Goal: Task Accomplishment & Management: Use online tool/utility

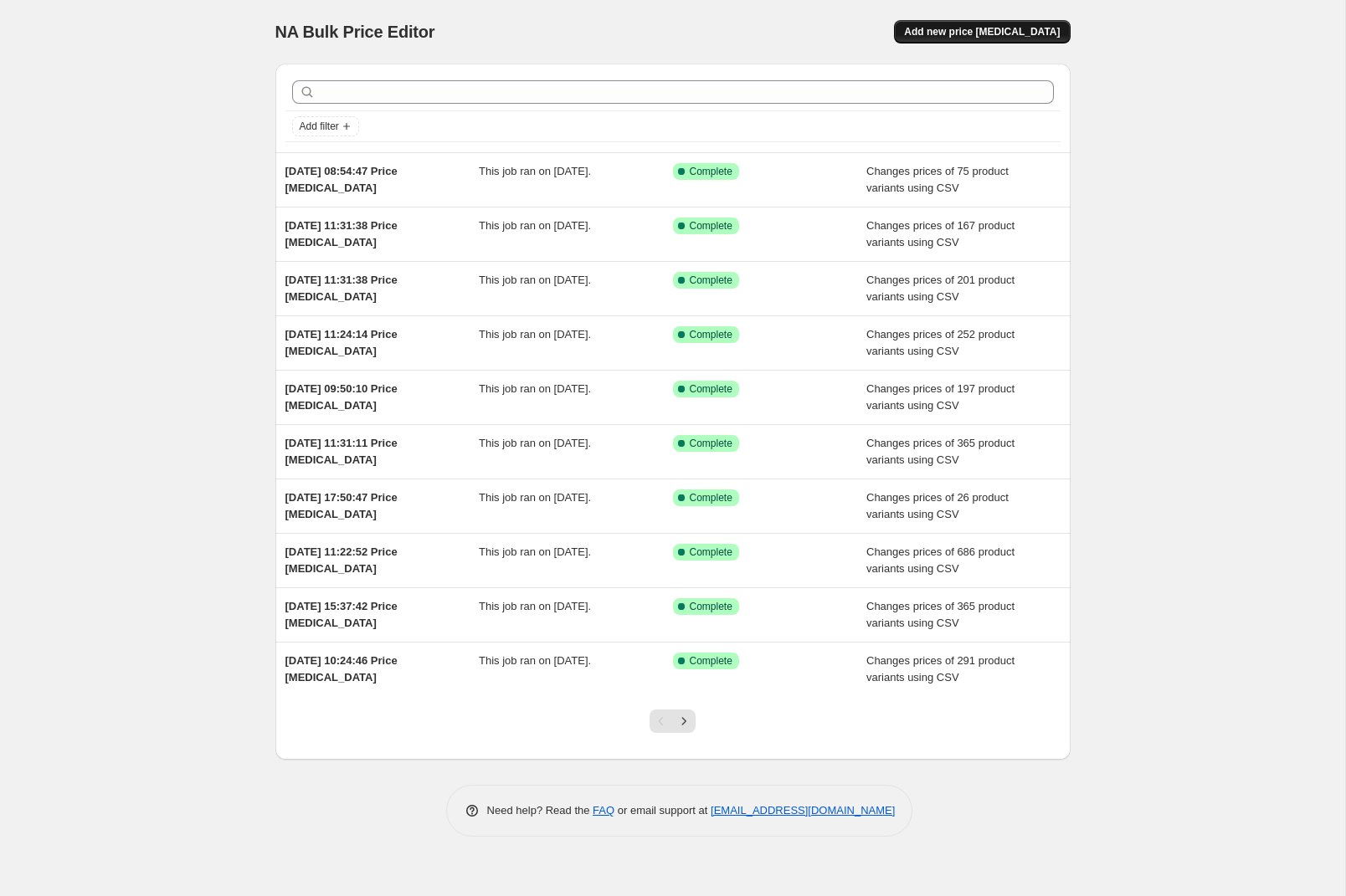
click at [968, 39] on button "Add new price [MEDICAL_DATA]" at bounding box center [982, 32] width 176 height 23
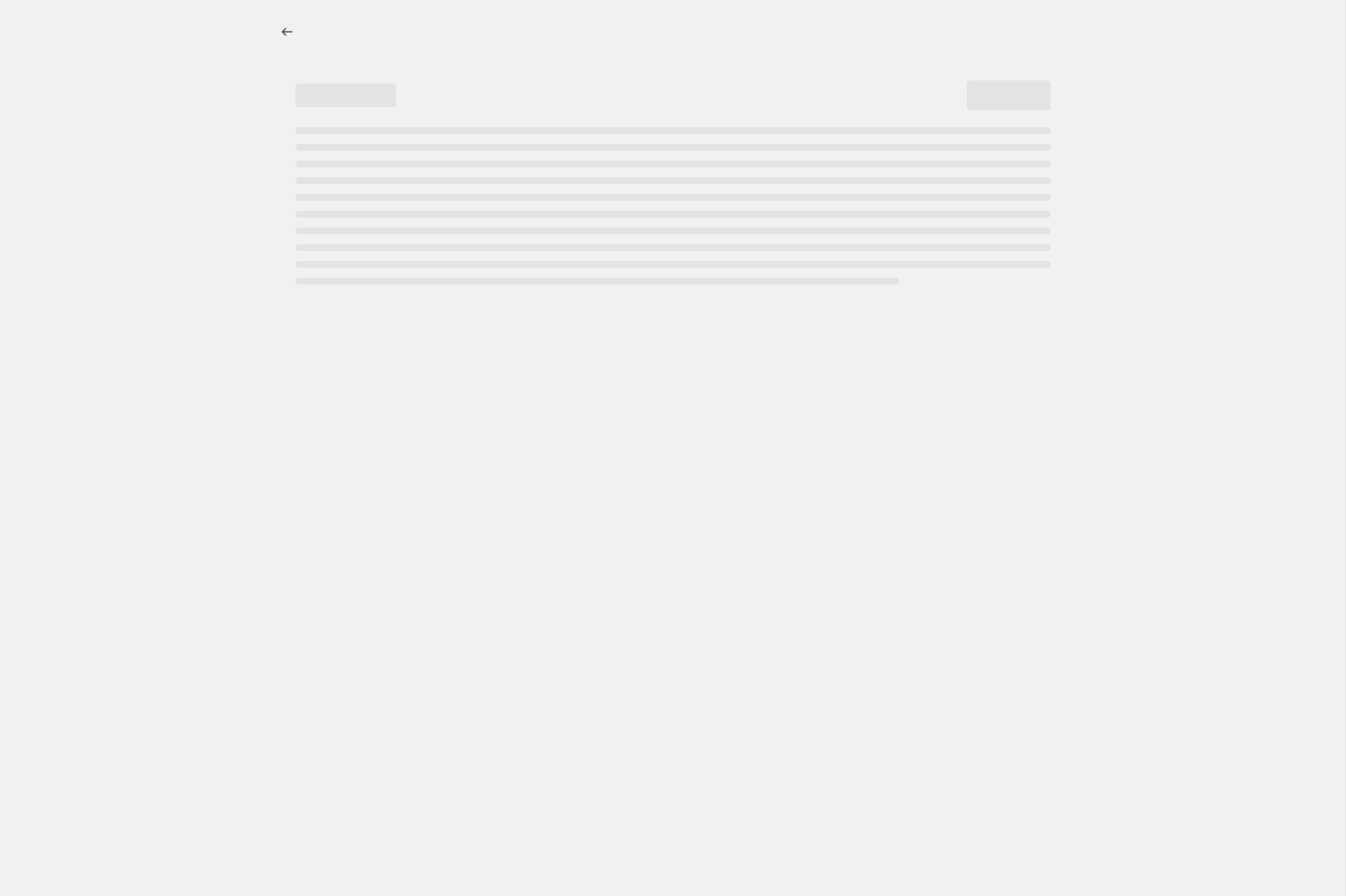
select select "percentage"
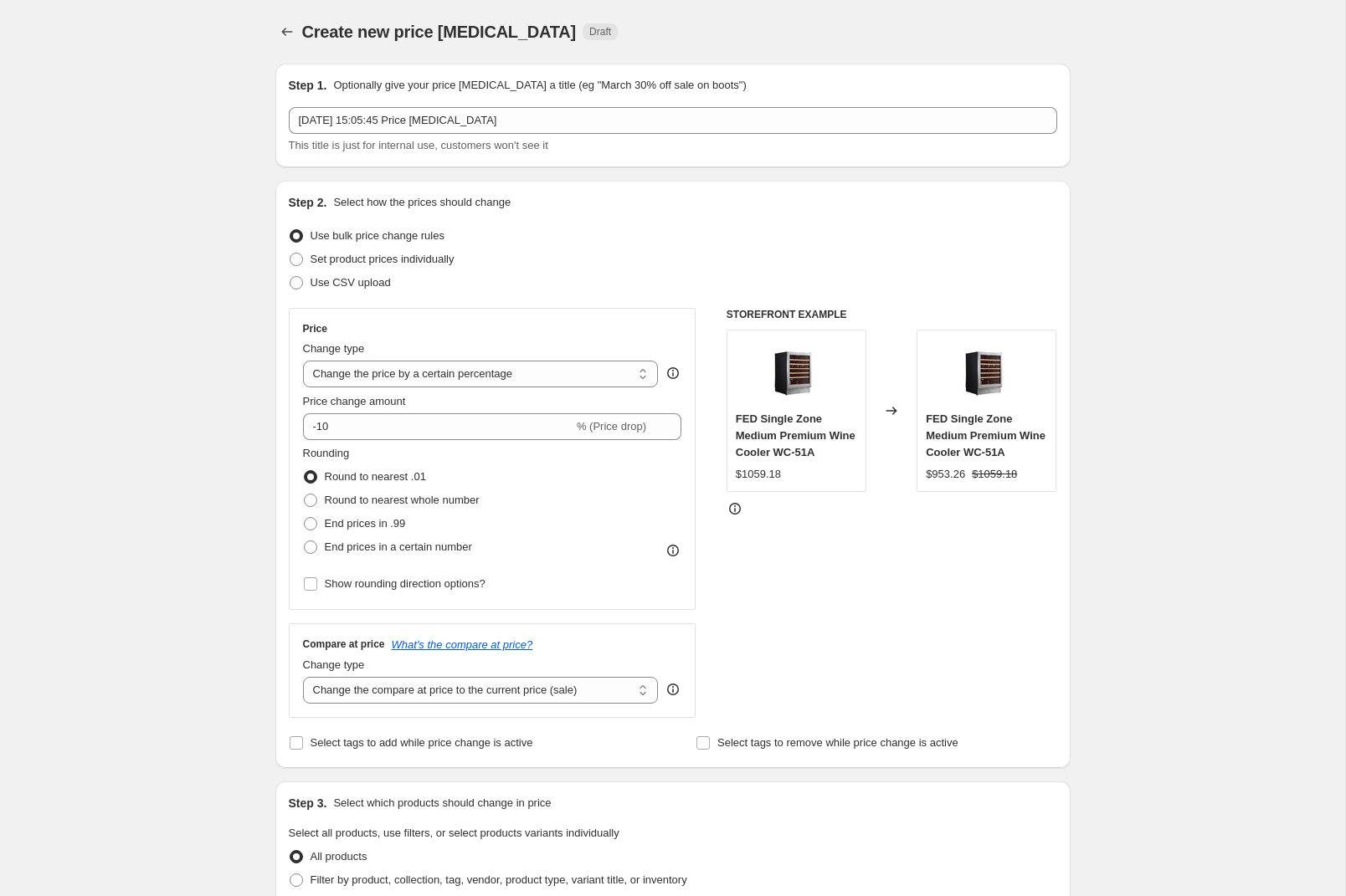
click at [1166, 206] on div "Create new price change job. This page is ready Create new price change job Dra…" at bounding box center [672, 850] width 1345 height 1699
click at [356, 289] on span "Use CSV upload" at bounding box center [350, 283] width 81 height 13
click at [290, 277] on input "Use CSV upload" at bounding box center [289, 276] width 1 height 1
radio input "true"
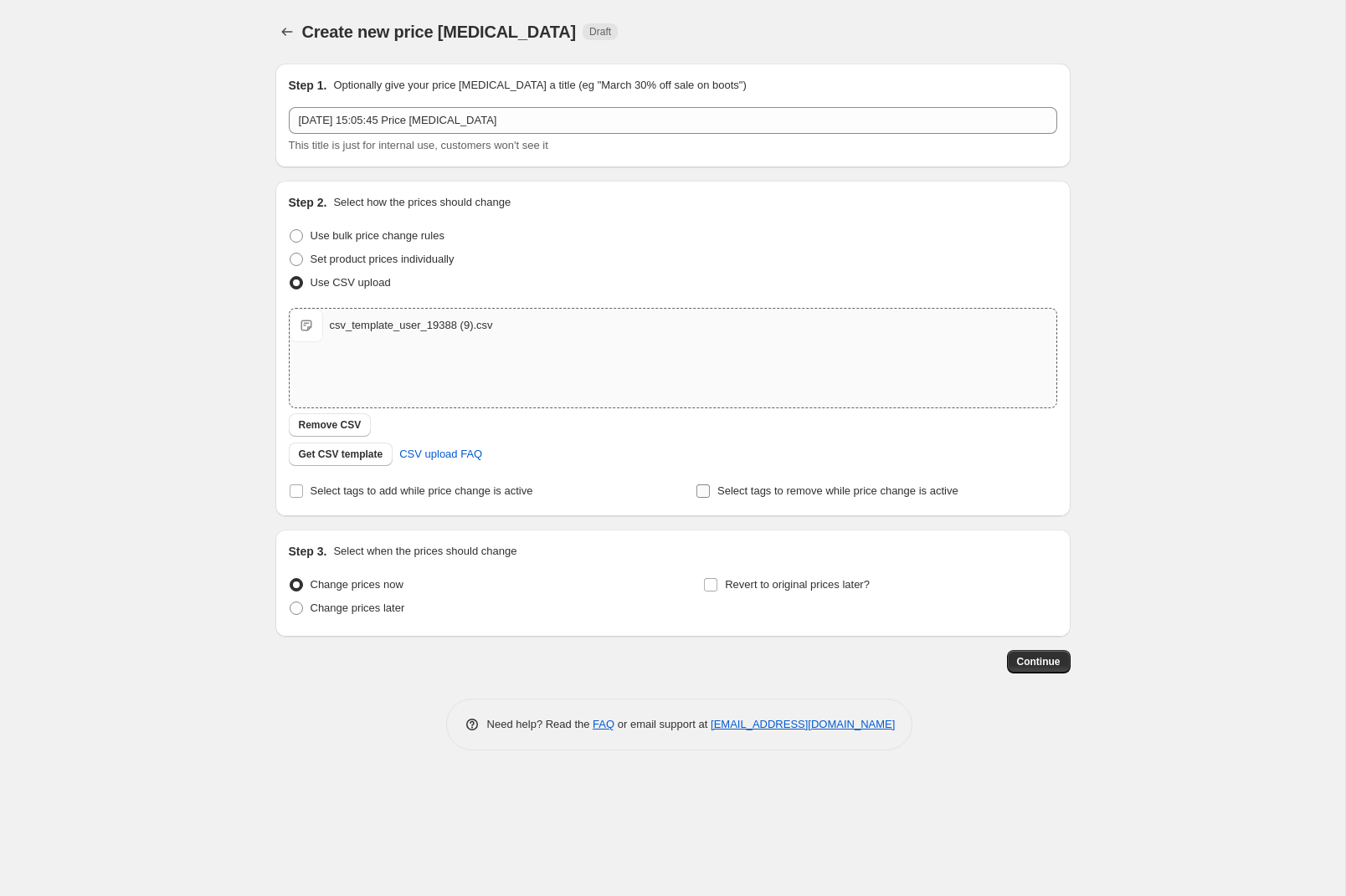
click at [700, 496] on input "Select tags to remove while price change is active" at bounding box center [703, 491] width 13 height 13
checkbox input "true"
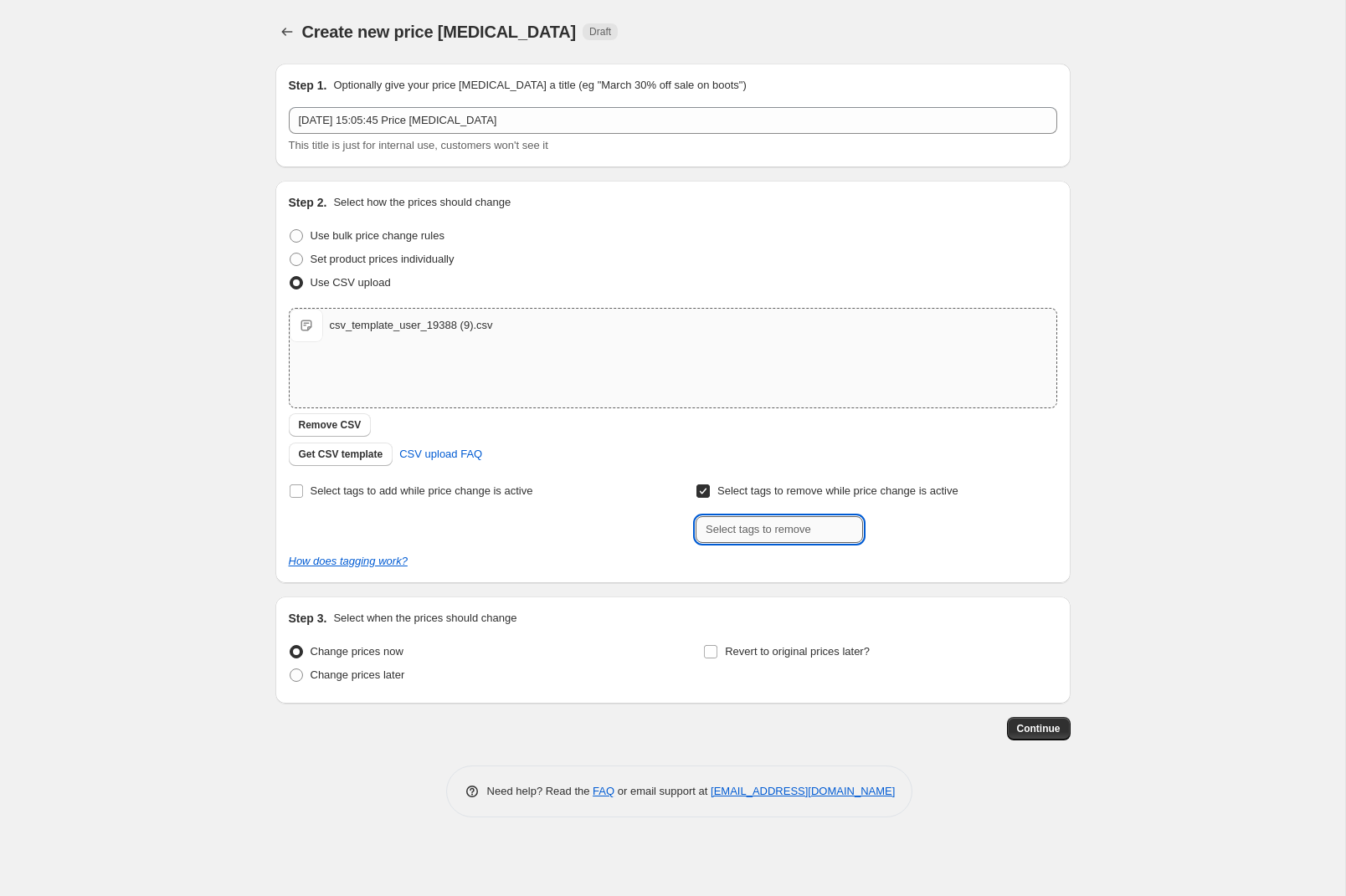
click at [727, 520] on input "text" at bounding box center [779, 529] width 168 height 27
type input "FED_EOFY Deals"
click at [928, 531] on span "FED_EOFY Dea..." at bounding box center [941, 527] width 82 height 12
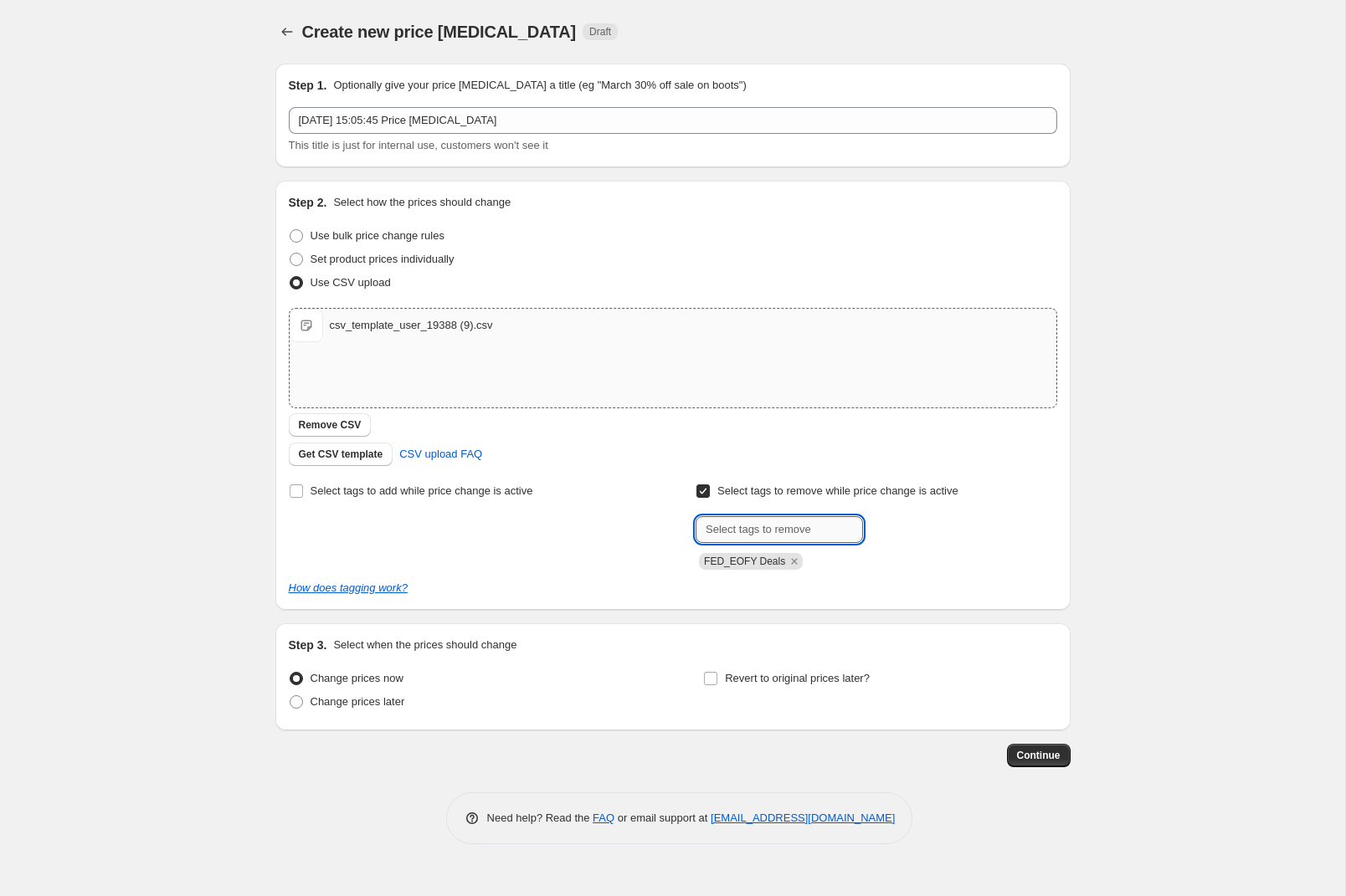
click at [759, 529] on input "text" at bounding box center [779, 529] width 168 height 27
type input "FED_"
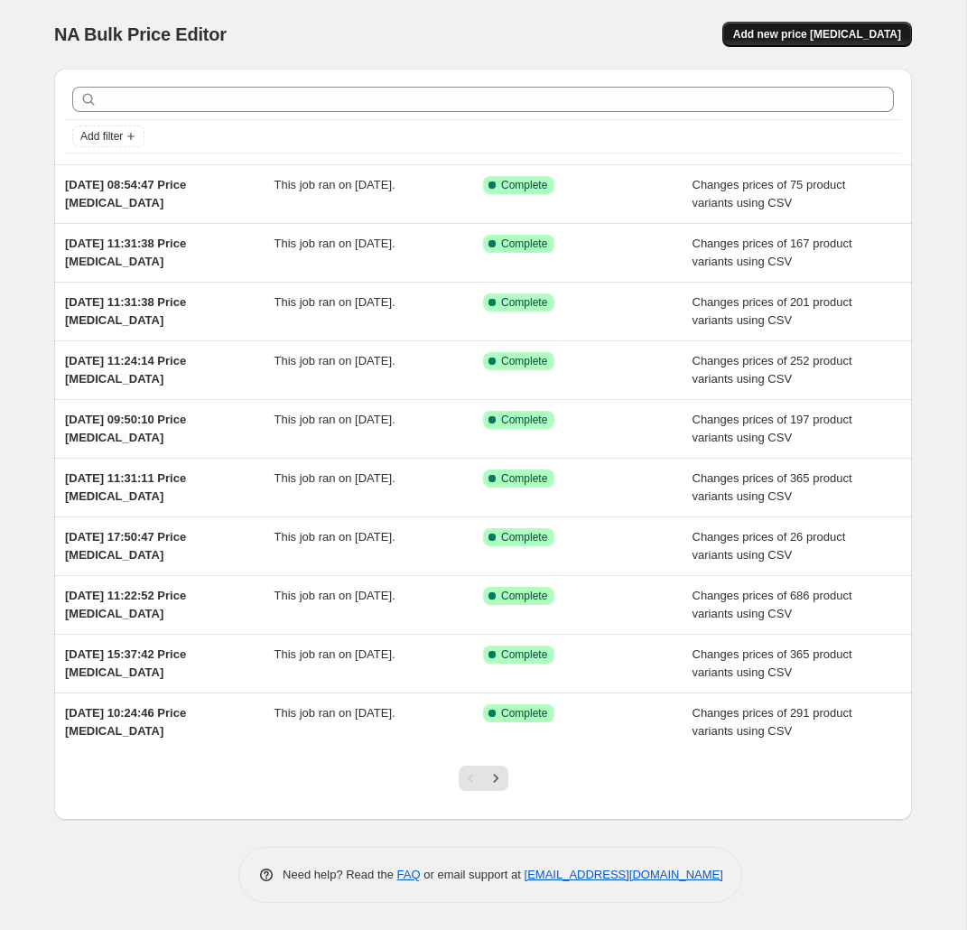
click at [809, 42] on button "Add new price [MEDICAL_DATA]" at bounding box center [817, 34] width 190 height 25
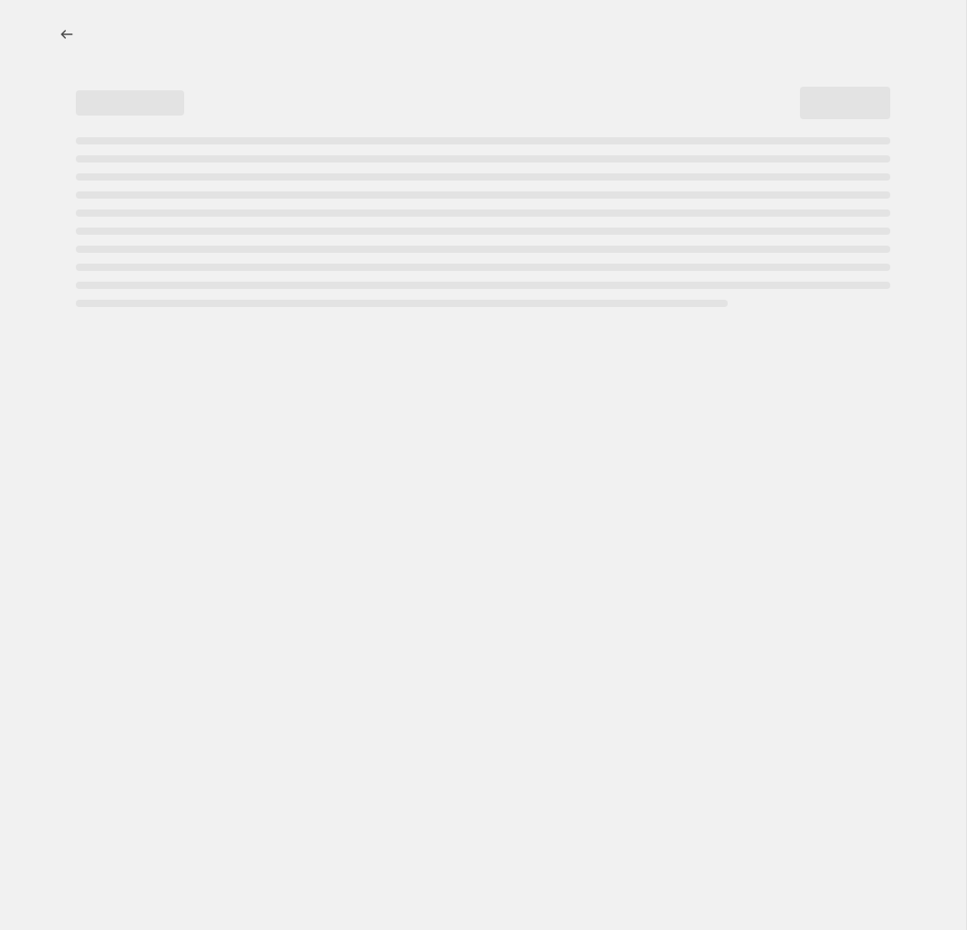
select select "percentage"
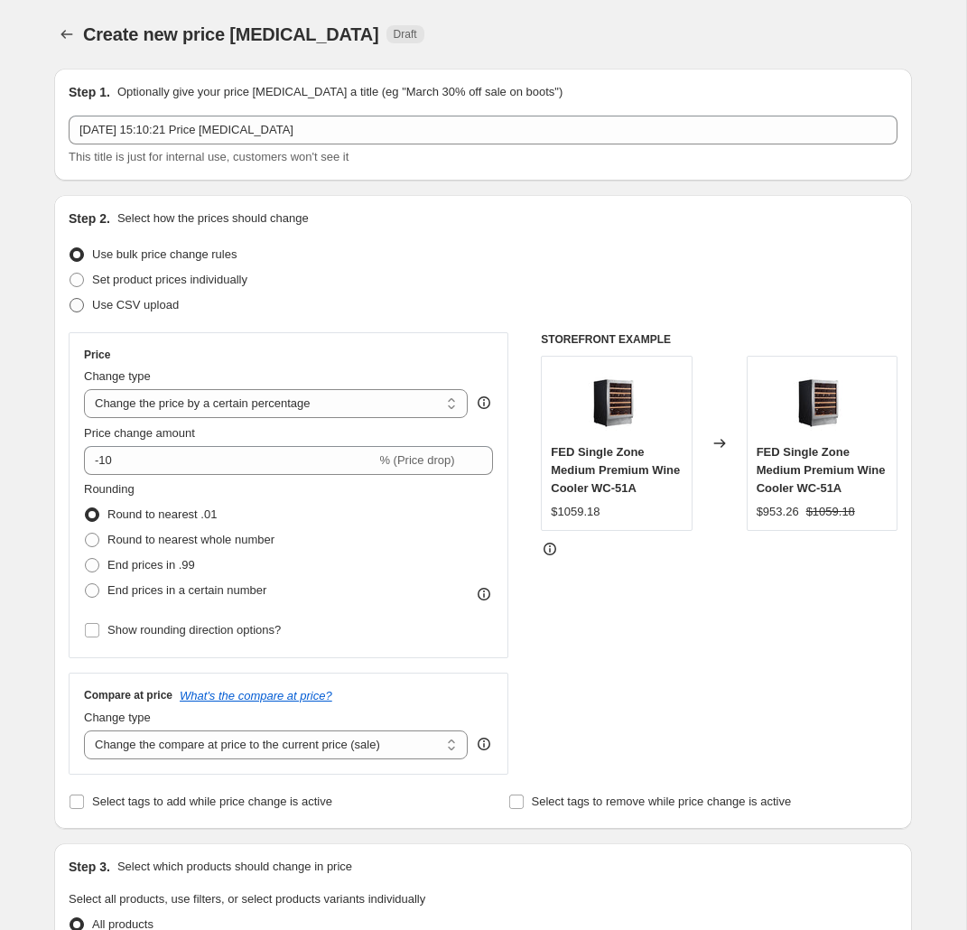
click at [101, 312] on span "Use CSV upload" at bounding box center [135, 305] width 87 height 14
click at [70, 299] on input "Use CSV upload" at bounding box center [70, 298] width 1 height 1
radio input "true"
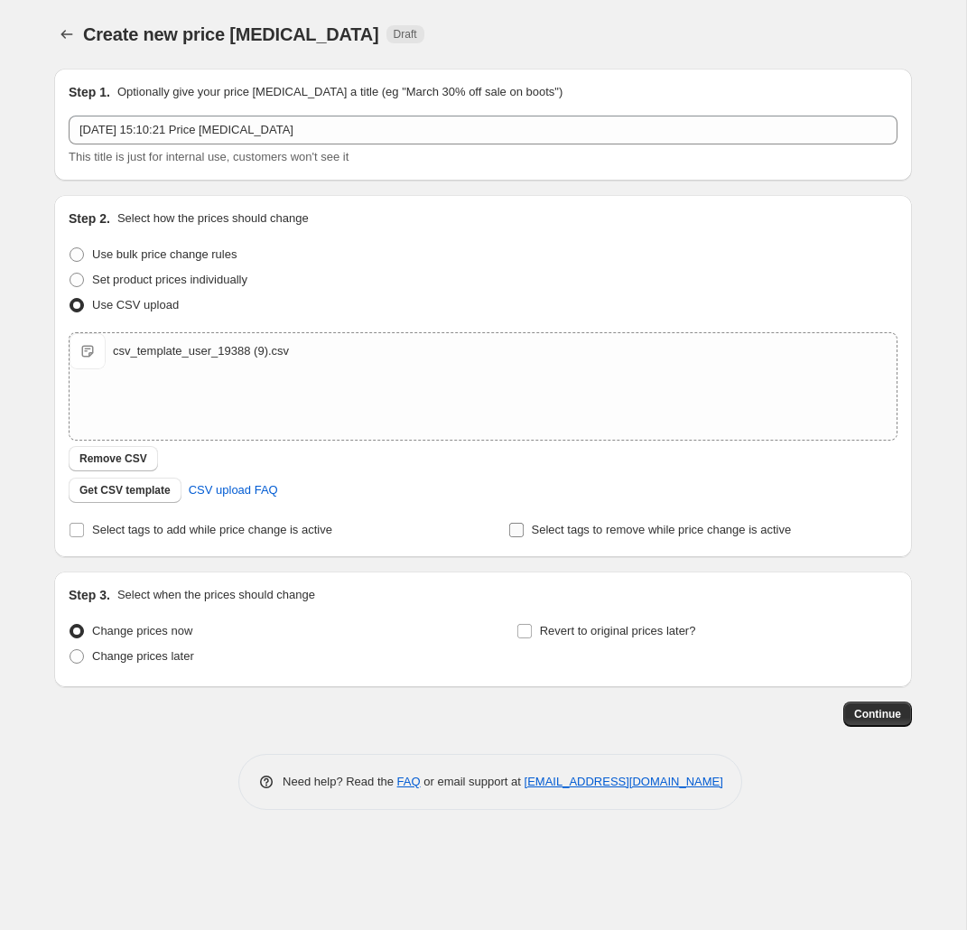
click at [517, 530] on input "Select tags to remove while price change is active" at bounding box center [516, 530] width 14 height 14
checkbox input "true"
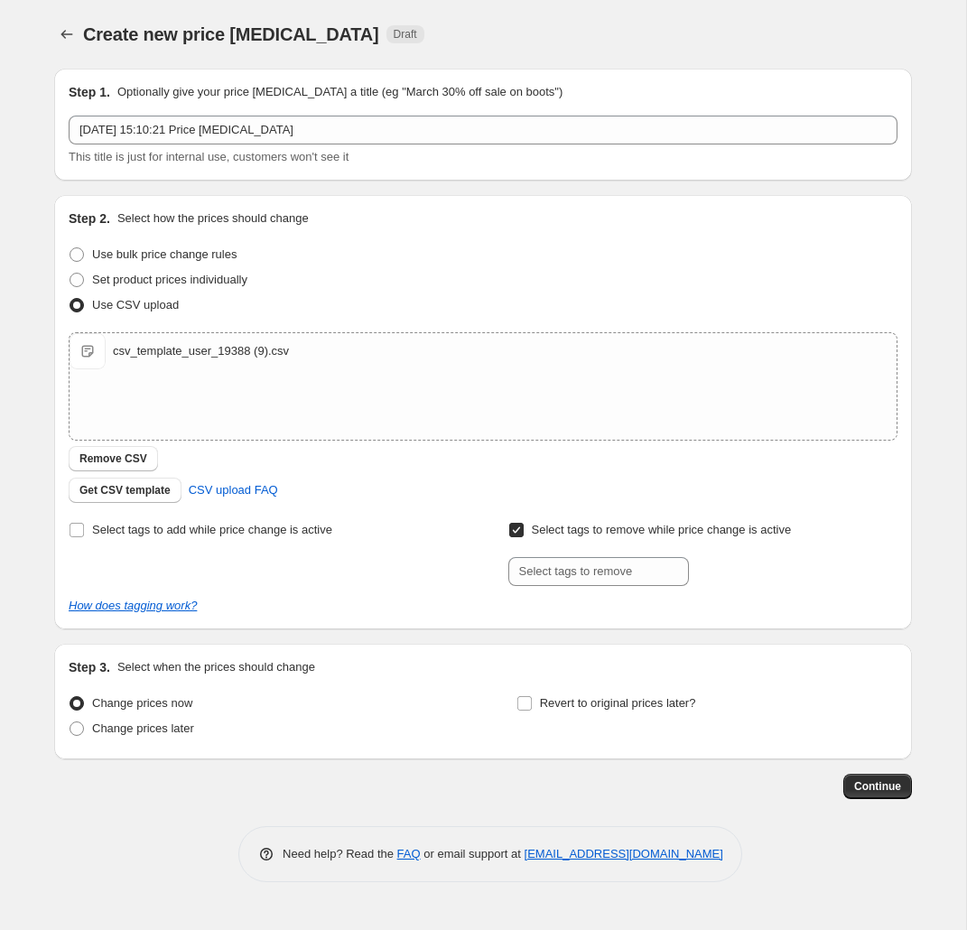
click at [586, 555] on div "Select tags to remove while price change is active Submit" at bounding box center [702, 551] width 389 height 69
click at [567, 571] on input "text" at bounding box center [598, 571] width 181 height 29
type input "FED"
click at [508, 195] on button "Submit" at bounding box center [533, 204] width 51 height 19
type input "_"
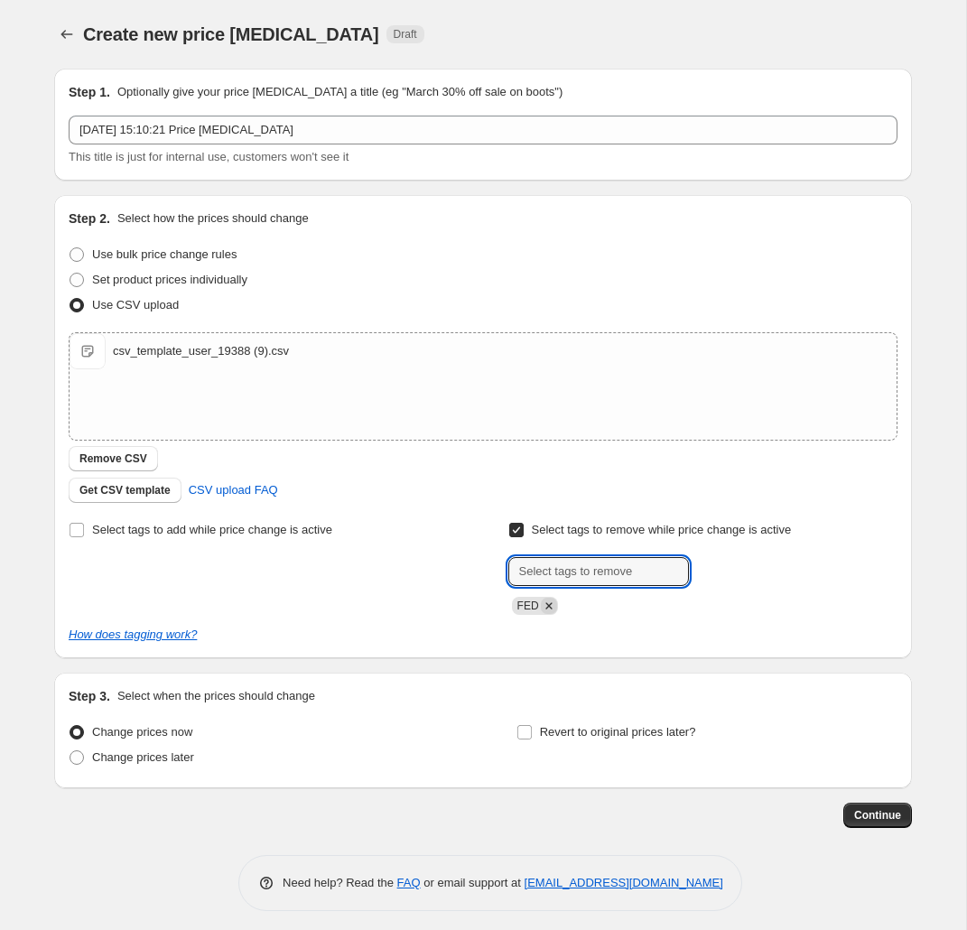
click at [547, 608] on icon "Remove FED" at bounding box center [549, 606] width 16 height 16
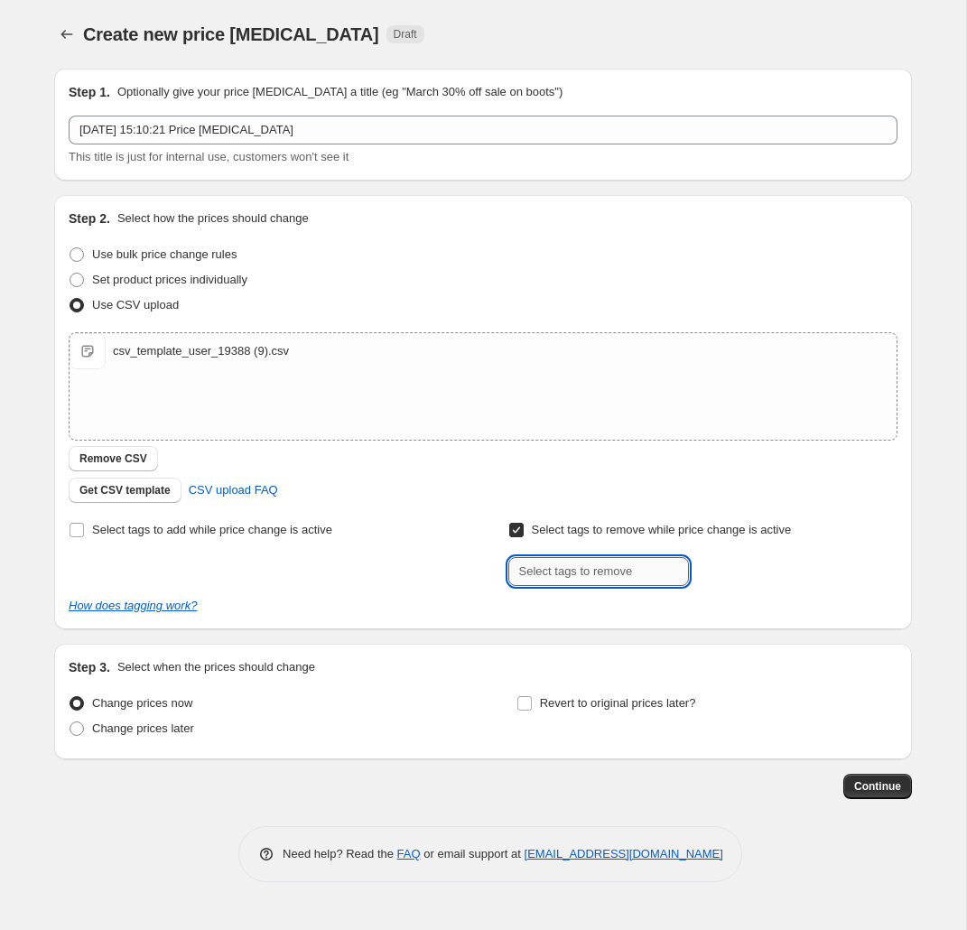
click at [552, 579] on input "text" at bounding box center [598, 571] width 181 height 29
type input "FED_EOFY Deals"
click at [759, 571] on span "FED_EOFY Dea..." at bounding box center [772, 569] width 88 height 13
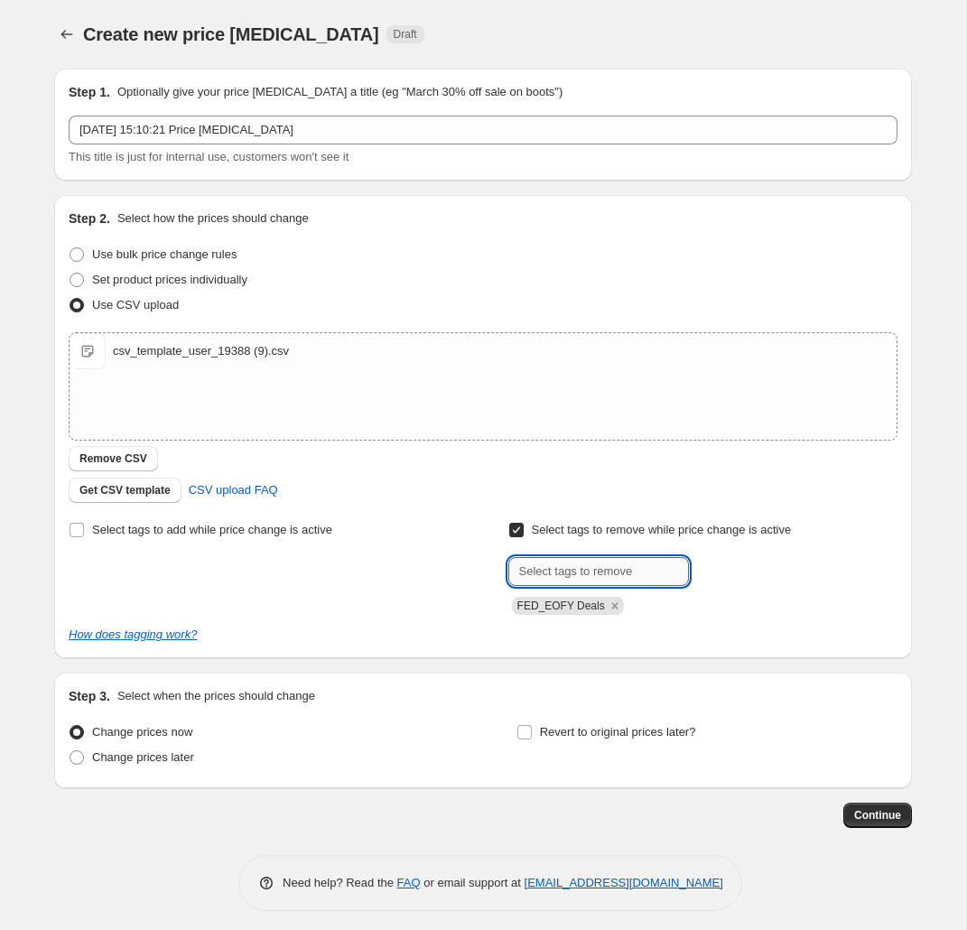
click at [545, 575] on input "text" at bounding box center [598, 571] width 181 height 29
type input "FED_FINE_FOODS"
click at [770, 570] on span "FED_FINE_FOO..." at bounding box center [773, 569] width 91 height 13
click at [599, 568] on input "text" at bounding box center [598, 571] width 181 height 29
type input "FED_MAY_SALE"
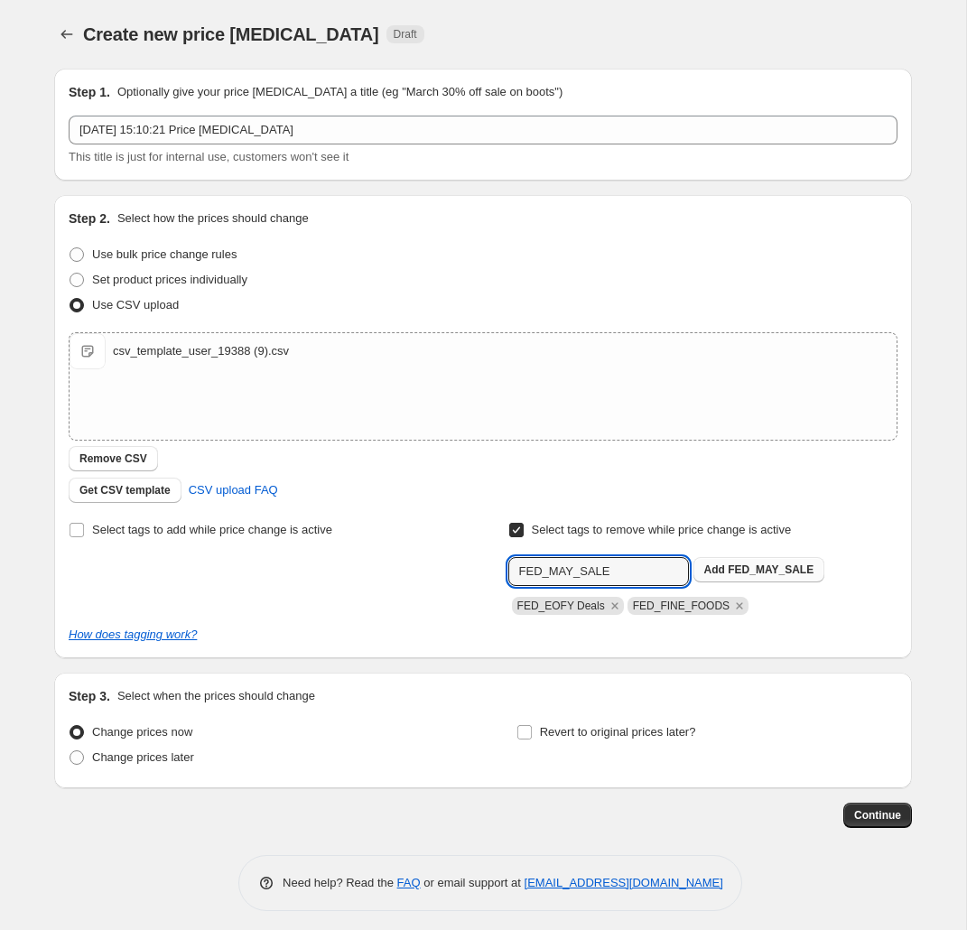
click at [738, 576] on span "Add FED_MAY_SALE" at bounding box center [759, 570] width 110 height 14
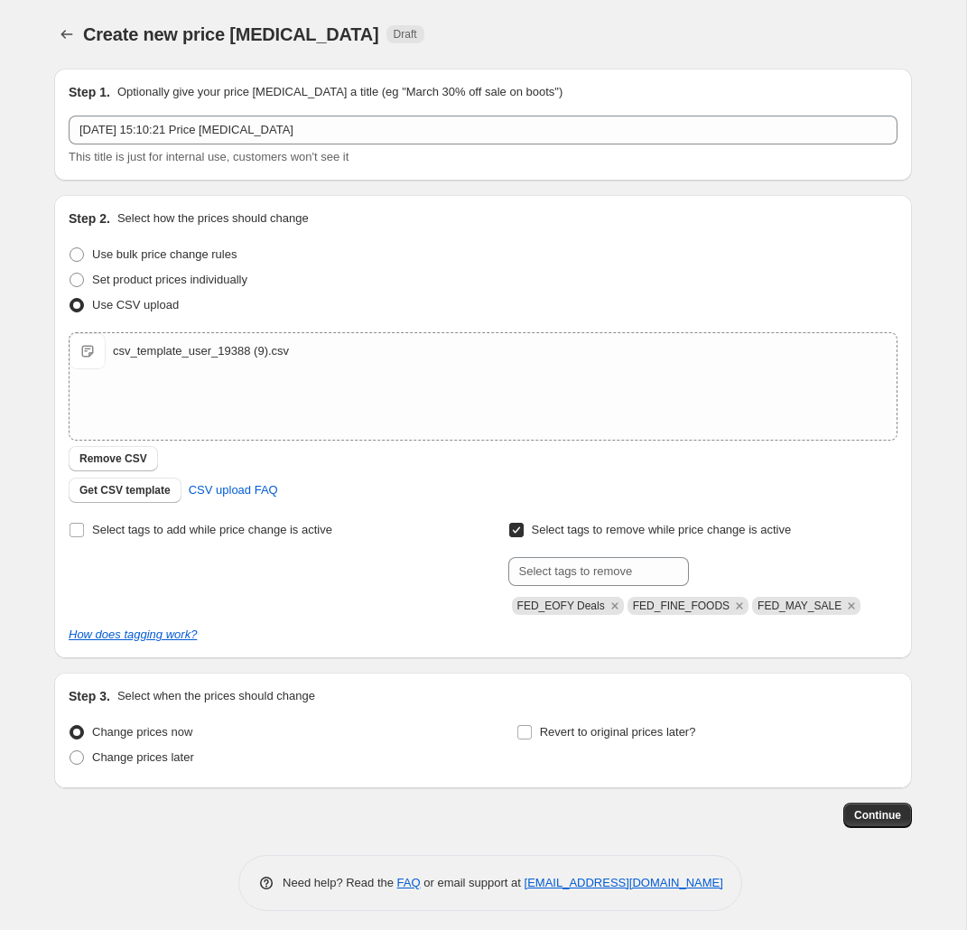
scroll to position [2, 0]
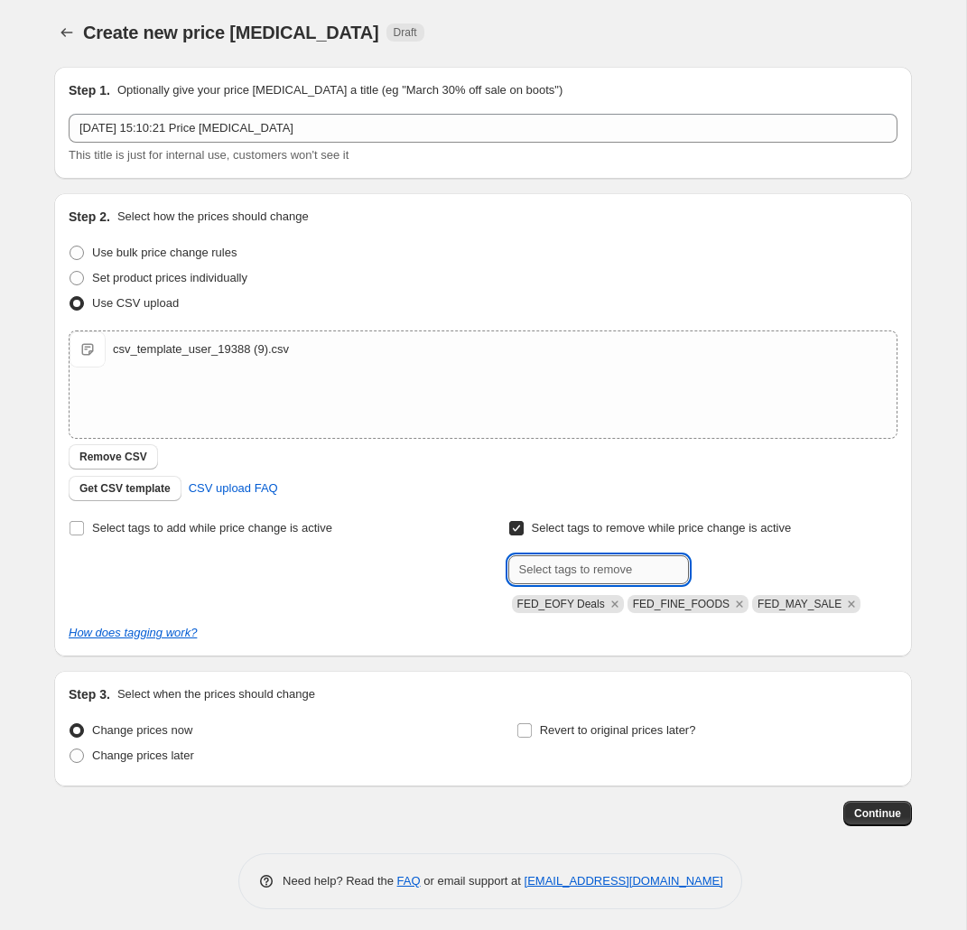
click at [637, 576] on input "text" at bounding box center [598, 569] width 181 height 29
type input "FED_MARCH_MADNESS"
click at [766, 573] on span "FED_MARCH_MA..." at bounding box center [778, 568] width 100 height 13
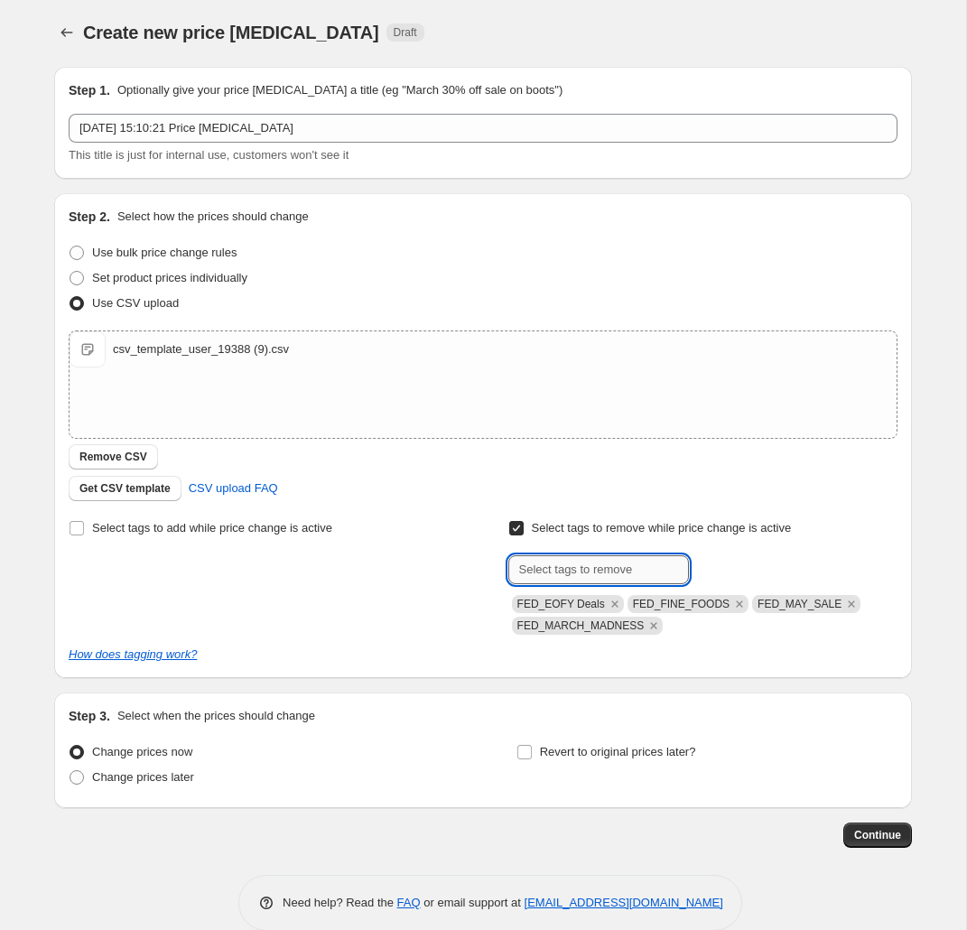
click at [595, 580] on input "text" at bounding box center [598, 569] width 181 height 29
type input "F"
click at [893, 835] on span "Continue" at bounding box center [877, 835] width 47 height 14
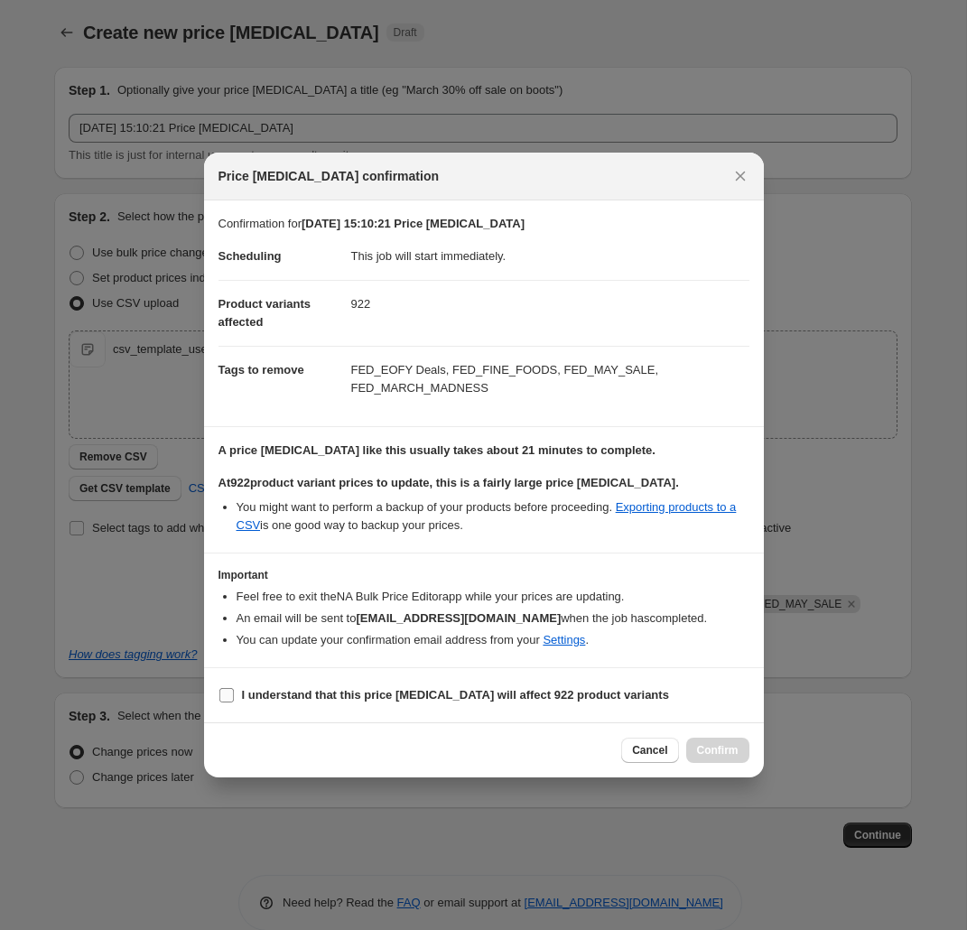
click at [220, 692] on input "I understand that this price [MEDICAL_DATA] will affect 922 product variants" at bounding box center [226, 695] width 14 height 14
checkbox input "true"
click at [722, 756] on span "Confirm" at bounding box center [718, 750] width 42 height 14
